Goal: Transaction & Acquisition: Purchase product/service

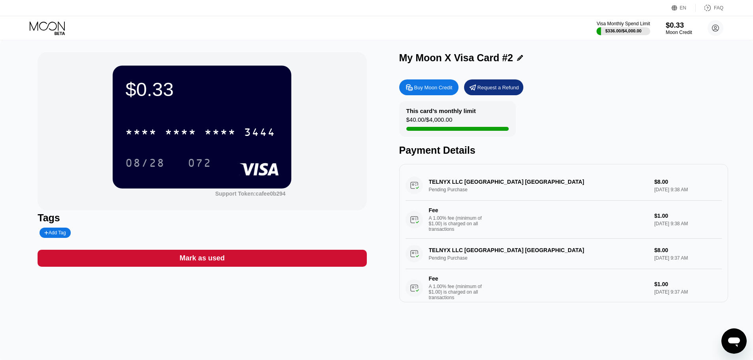
click at [687, 31] on div "Moon Credit" at bounding box center [679, 33] width 26 height 6
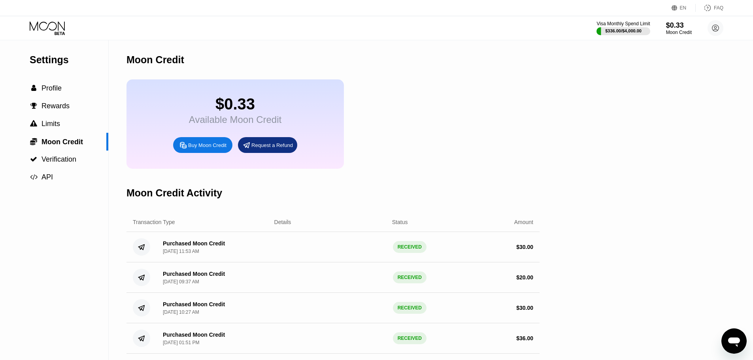
click at [207, 149] on div "Buy Moon Credit" at bounding box center [207, 145] width 38 height 7
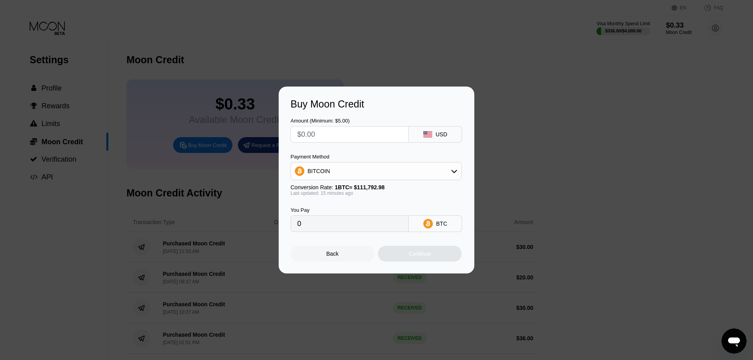
click at [355, 133] on input "text" at bounding box center [349, 134] width 105 height 16
click at [323, 135] on input "text" at bounding box center [349, 134] width 105 height 16
type input "$2"
type input "0.00001789"
type input "$25"
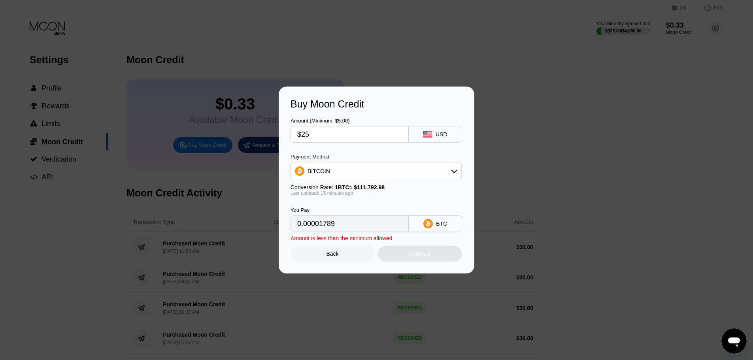
type input "0.00022353"
type input "$25"
drag, startPoint x: 316, startPoint y: 164, endPoint x: 319, endPoint y: 176, distance: 12.3
click at [316, 164] on div "BITCOIN" at bounding box center [376, 171] width 170 height 16
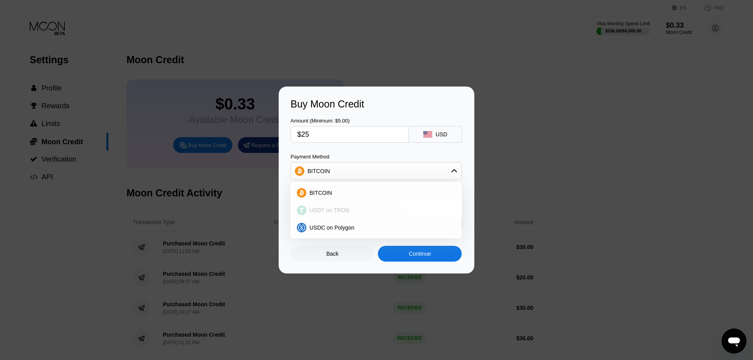
click at [337, 213] on span "USDT on TRON" at bounding box center [329, 210] width 40 height 6
type input "25.25"
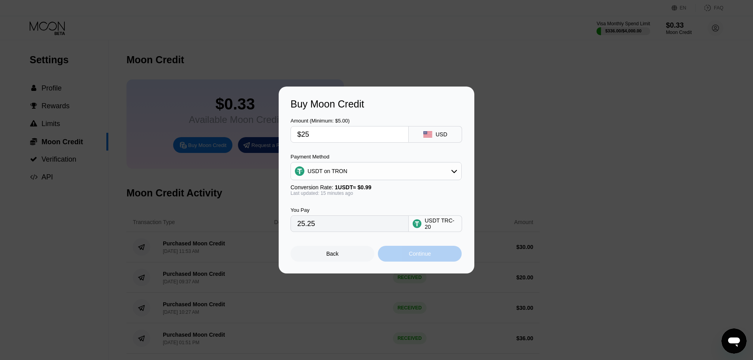
click at [427, 257] on div "Continue" at bounding box center [420, 254] width 22 height 6
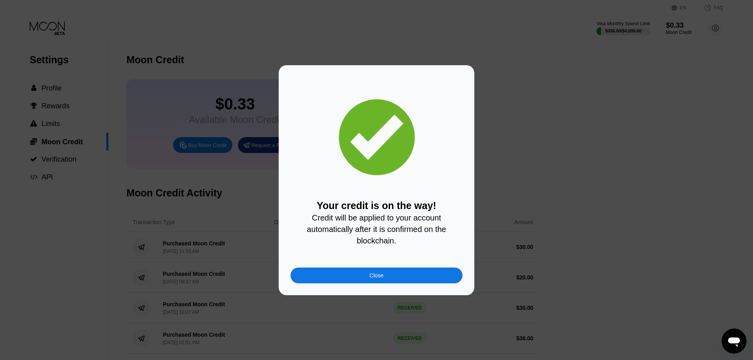
click at [392, 276] on div "Close" at bounding box center [376, 276] width 172 height 16
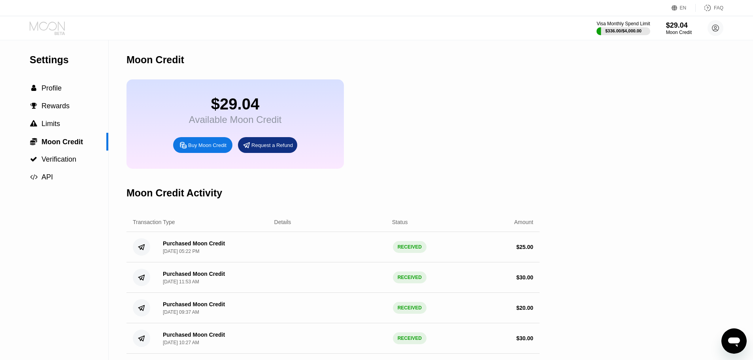
click at [49, 28] on icon at bounding box center [48, 28] width 37 height 14
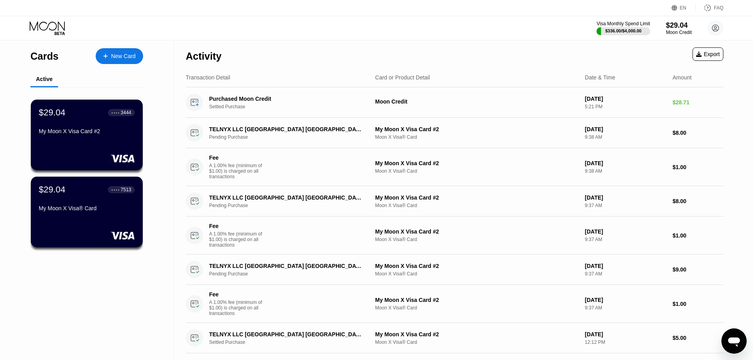
click at [116, 57] on div "New Card" at bounding box center [123, 56] width 25 height 7
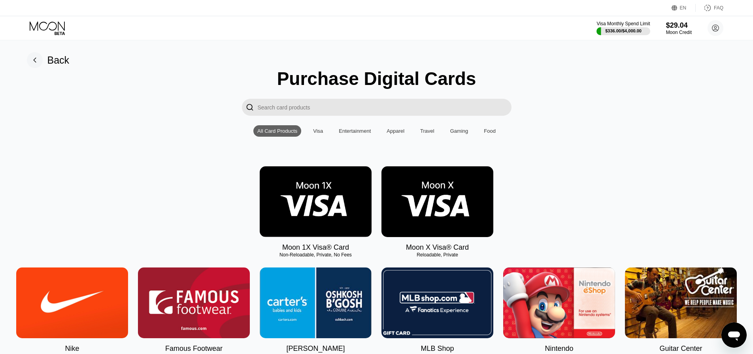
click at [461, 219] on img at bounding box center [437, 201] width 112 height 71
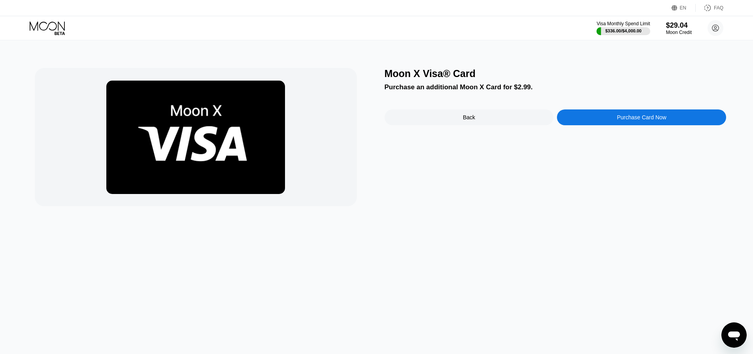
click at [643, 121] on div "Purchase Card Now" at bounding box center [641, 117] width 49 height 6
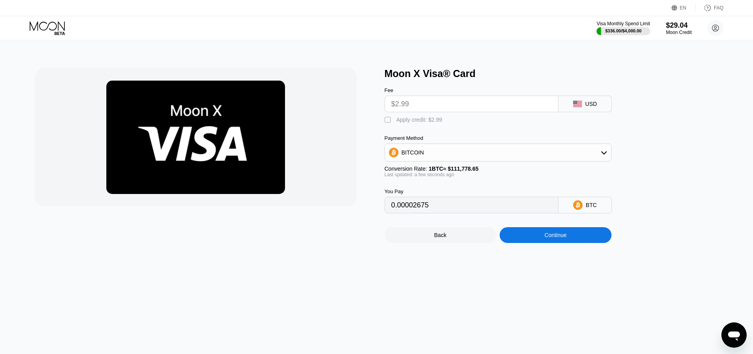
click at [396, 122] on div "Apply credit: $2.99" at bounding box center [419, 120] width 46 height 6
type input "0"
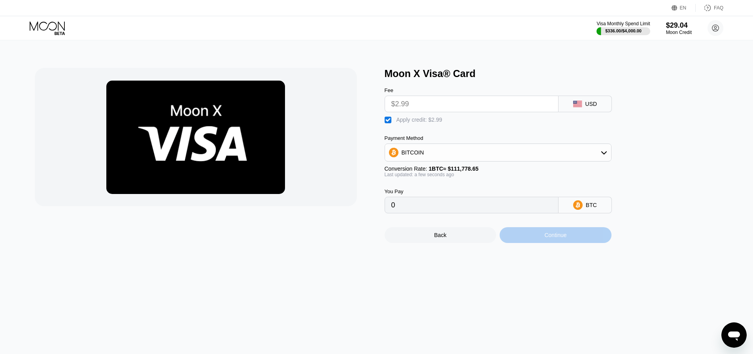
click at [545, 238] on div "Continue" at bounding box center [555, 235] width 22 height 6
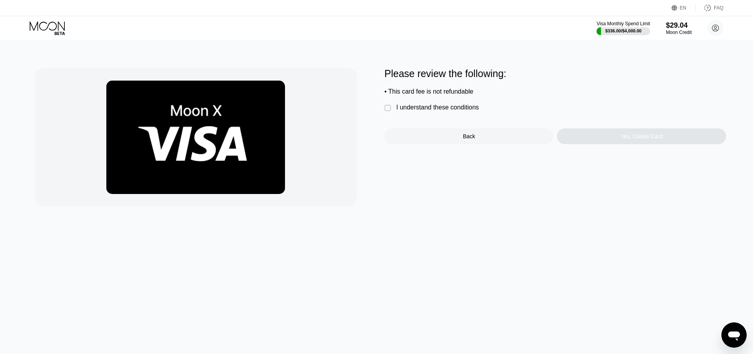
click at [405, 111] on div "I understand these conditions" at bounding box center [437, 107] width 83 height 7
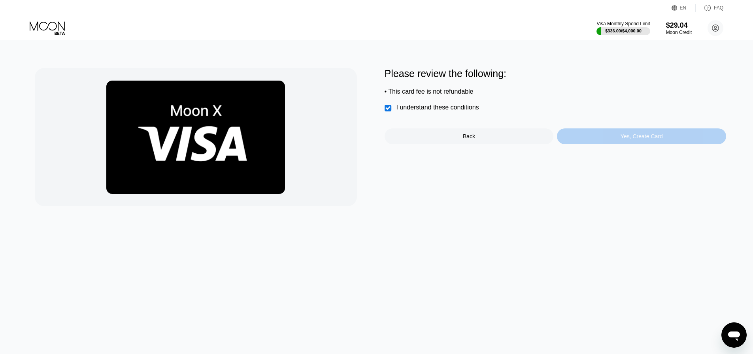
click at [640, 140] on div "Yes, Create Card" at bounding box center [642, 136] width 42 height 6
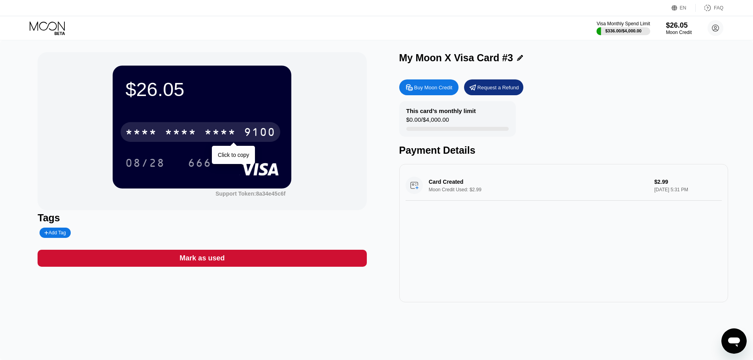
click at [169, 128] on div "* * * *" at bounding box center [181, 133] width 32 height 13
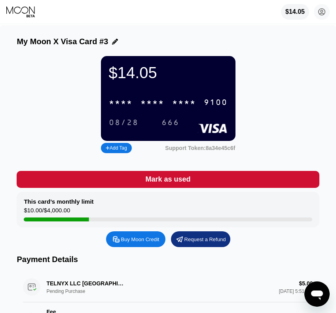
click at [150, 103] on div "* * * *" at bounding box center [152, 102] width 24 height 9
